Goal: Transaction & Acquisition: Obtain resource

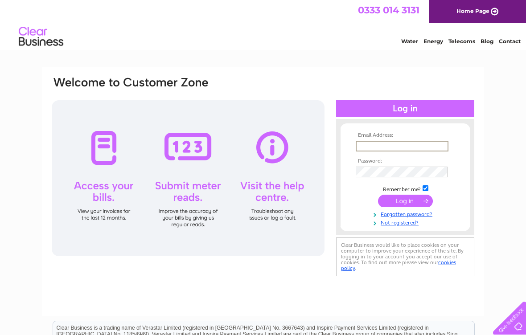
type input "[PERSON_NAME][EMAIL_ADDRESS][DOMAIN_NAME]"
click at [405, 202] on input "submit" at bounding box center [405, 201] width 55 height 12
click at [418, 206] on input "submit" at bounding box center [405, 201] width 55 height 12
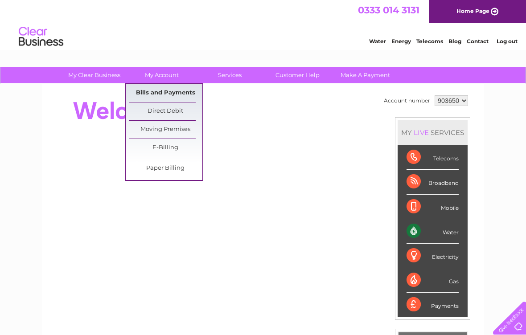
click at [184, 94] on link "Bills and Payments" at bounding box center [166, 93] width 74 height 18
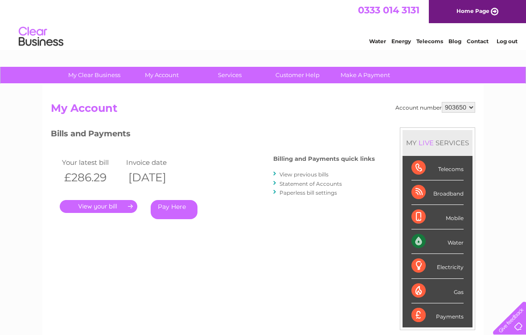
click at [116, 205] on link "." at bounding box center [99, 206] width 78 height 13
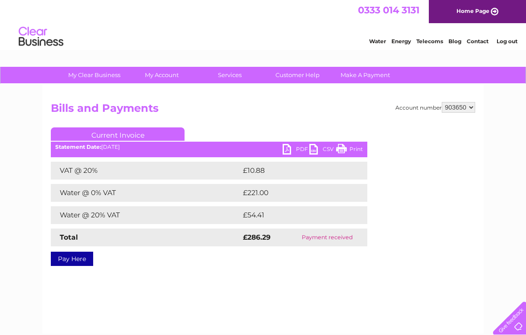
click at [296, 150] on link "PDF" at bounding box center [295, 150] width 27 height 13
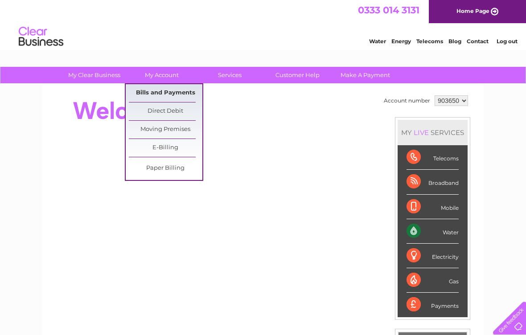
click at [182, 93] on link "Bills and Payments" at bounding box center [166, 93] width 74 height 18
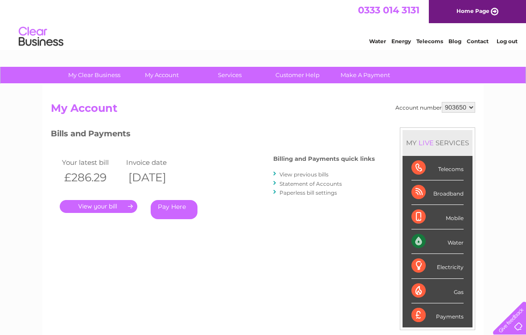
click at [110, 201] on link "." at bounding box center [99, 206] width 78 height 13
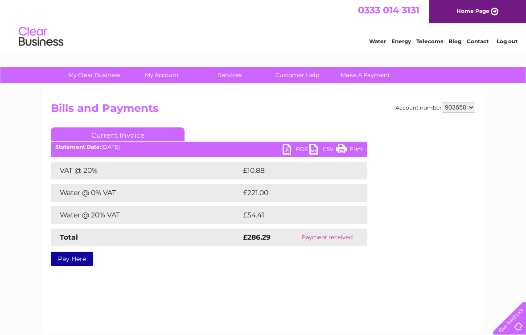
click at [298, 144] on link "PDF" at bounding box center [295, 150] width 27 height 13
